Goal: Task Accomplishment & Management: Complete application form

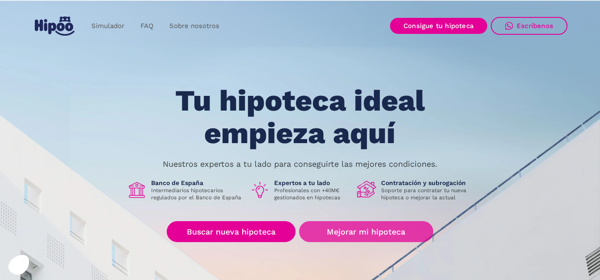
click at [384, 229] on link "Mejorar mi hipoteca" at bounding box center [366, 231] width 134 height 21
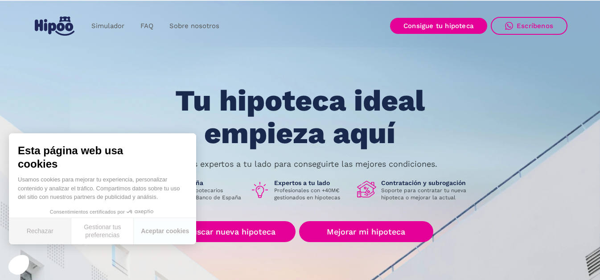
click at [47, 233] on button "Rechazar" at bounding box center [40, 231] width 62 height 26
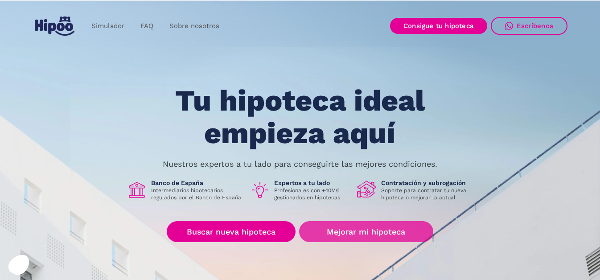
click at [350, 231] on link "Mejorar mi hipoteca" at bounding box center [366, 231] width 134 height 21
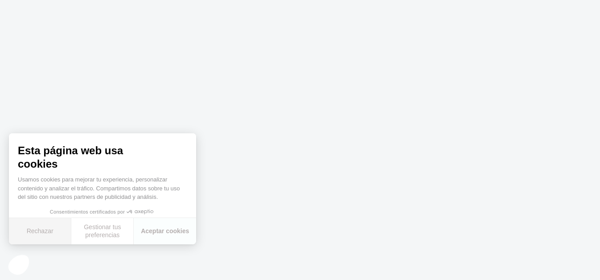
click at [45, 232] on button "Rechazar" at bounding box center [40, 231] width 62 height 26
